Goal: Task Accomplishment & Management: Use online tool/utility

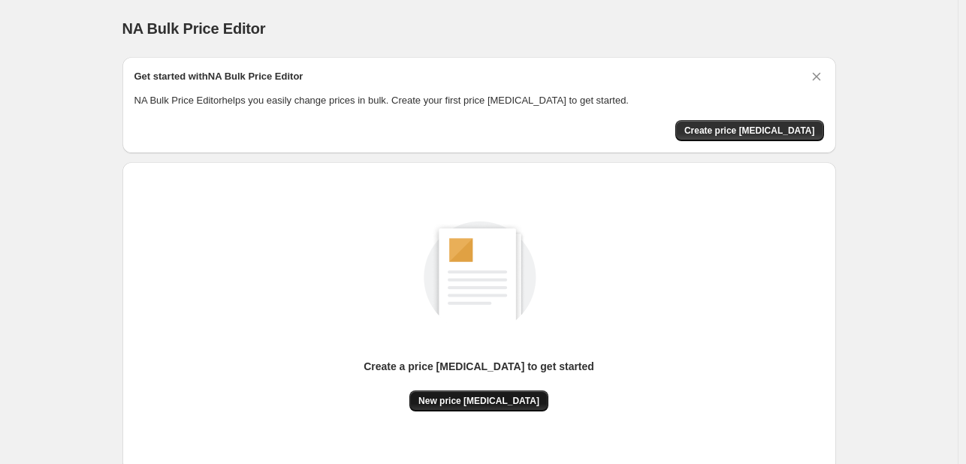
drag, startPoint x: 457, startPoint y: 412, endPoint x: 457, endPoint y: 401, distance: 11.3
click at [457, 412] on div "Create a price change job to get started New price change job" at bounding box center [479, 316] width 690 height 285
click at [460, 391] on button "New price change job" at bounding box center [478, 401] width 139 height 21
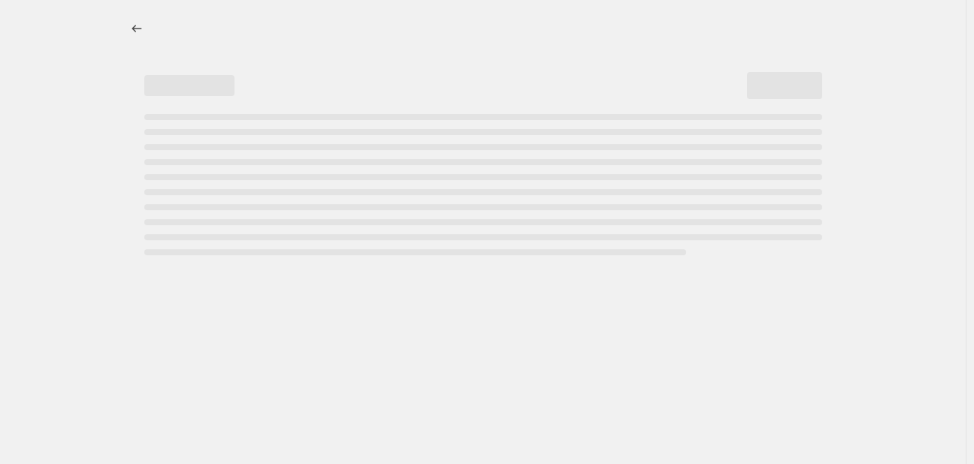
select select "percentage"
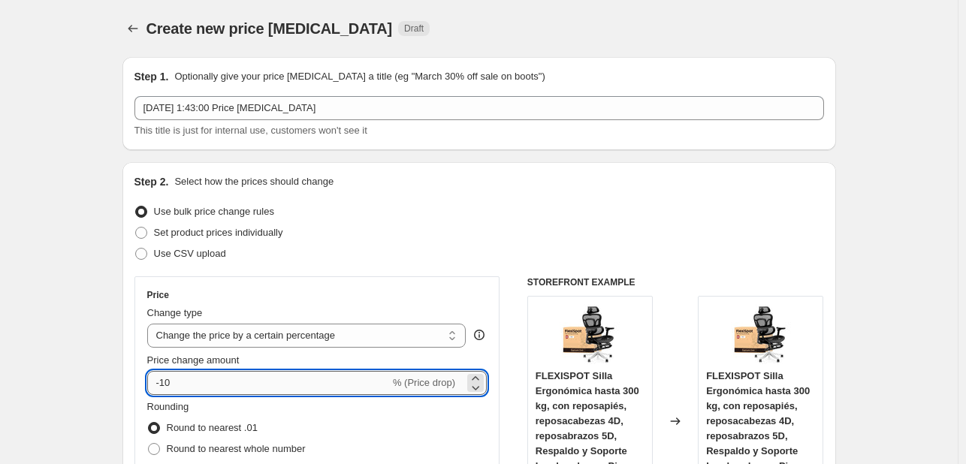
click at [204, 391] on input "-10" at bounding box center [268, 383] width 243 height 24
type input "-1"
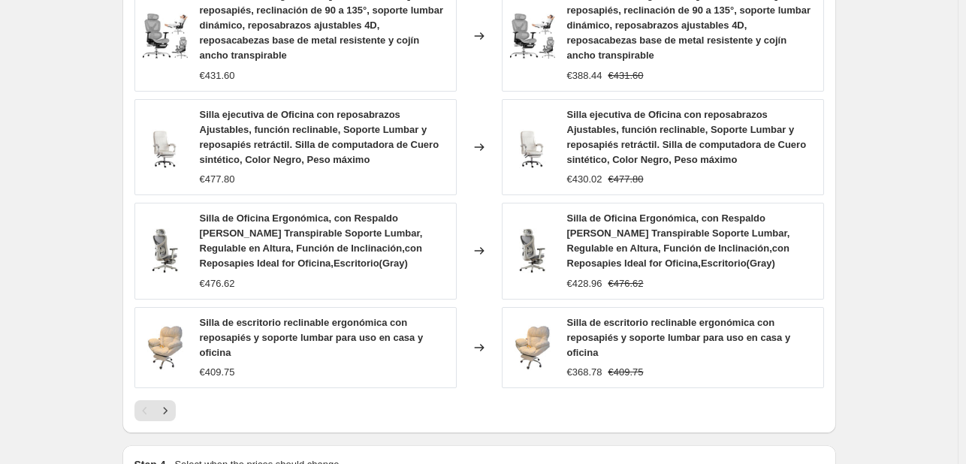
scroll to position [1196, 0]
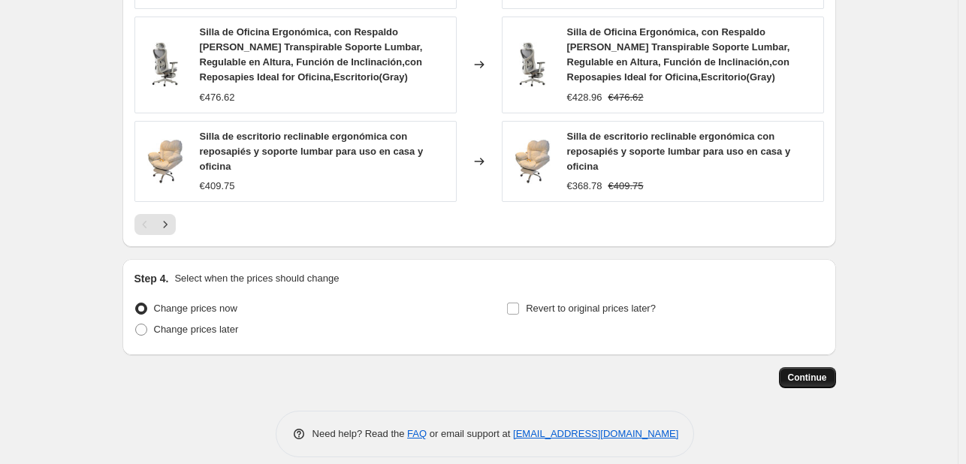
type input "-30"
click at [789, 367] on button "Continue" at bounding box center [807, 377] width 57 height 21
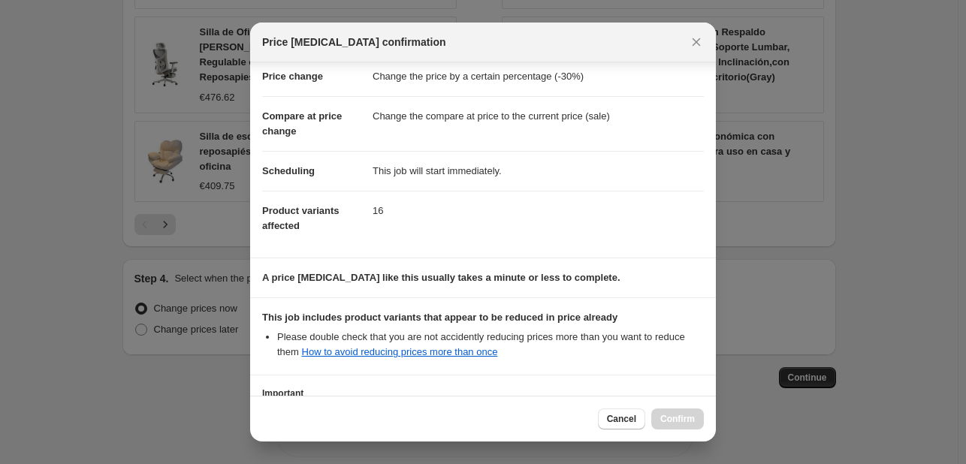
scroll to position [167, 0]
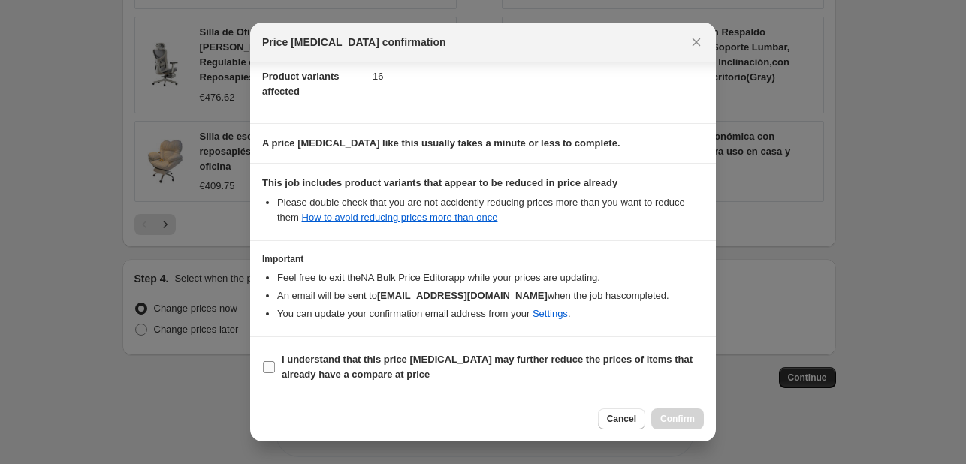
click at [340, 373] on b "I understand that this price change job may further reduce the prices of items …" at bounding box center [487, 367] width 411 height 26
click at [275, 373] on input "I understand that this price change job may further reduce the prices of items …" at bounding box center [269, 367] width 12 height 12
checkbox input "true"
click at [690, 417] on span "Confirm" at bounding box center [677, 419] width 35 height 12
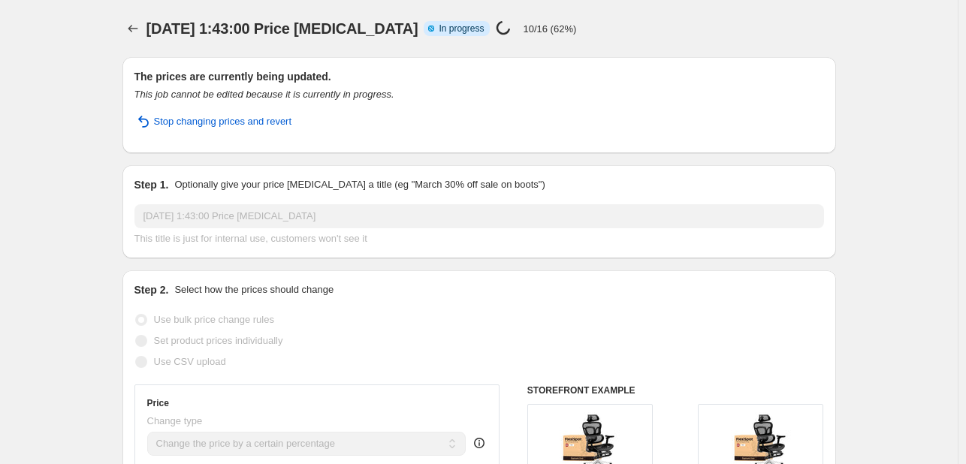
select select "percentage"
